Goal: Register for event/course

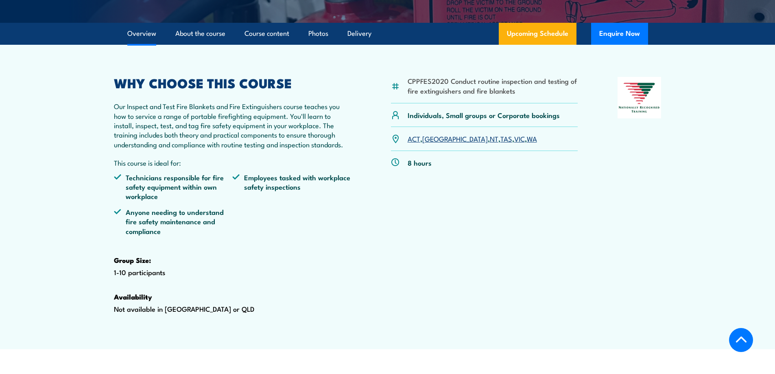
scroll to position [244, 0]
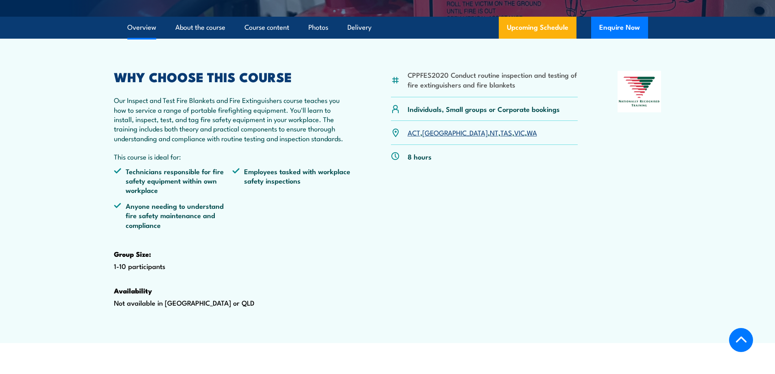
click at [514, 137] on link "VIC" at bounding box center [519, 132] width 11 height 10
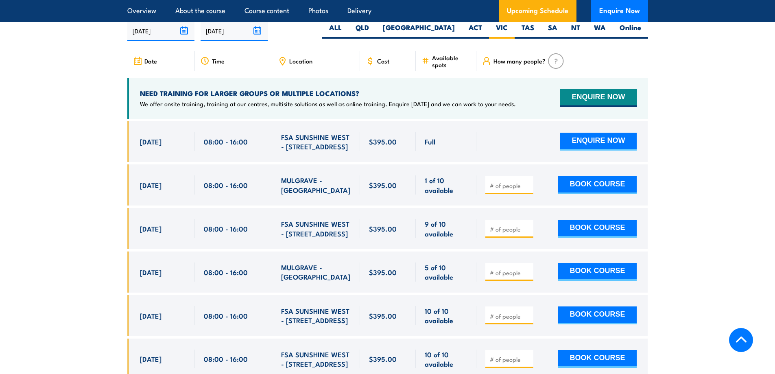
scroll to position [1511, 0]
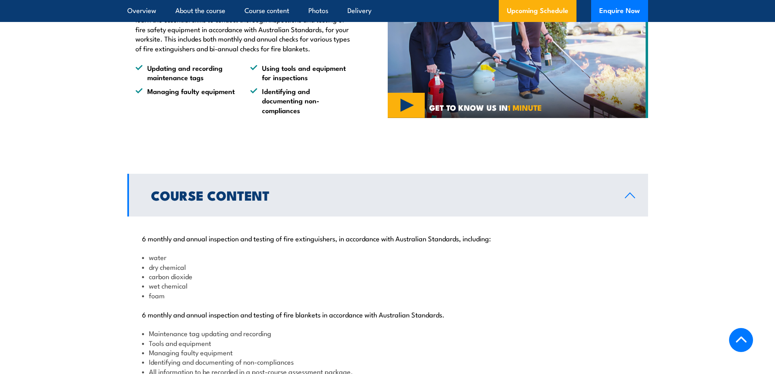
scroll to position [732, 0]
